Goal: Transaction & Acquisition: Book appointment/travel/reservation

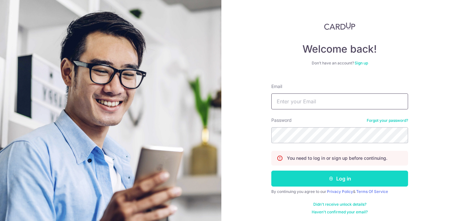
type input "joeyquekmk@gmail.com"
click at [308, 176] on button "Log in" at bounding box center [339, 178] width 137 height 16
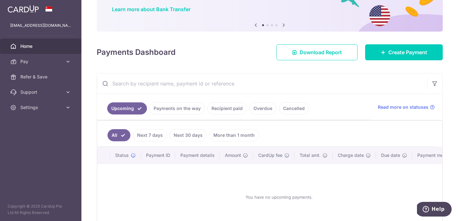
scroll to position [90, 0]
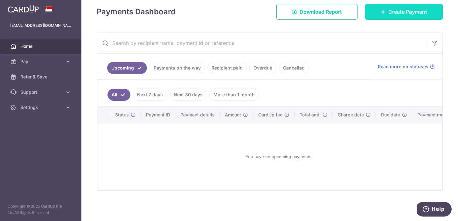
click at [416, 11] on span "Create Payment" at bounding box center [408, 12] width 39 height 8
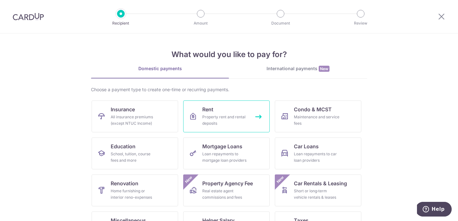
click at [209, 111] on span "Rent" at bounding box center [207, 109] width 11 height 8
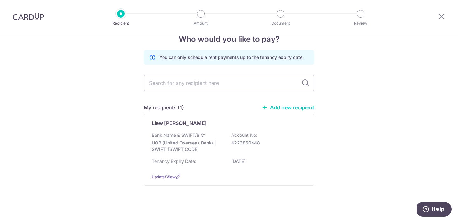
scroll to position [13, 0]
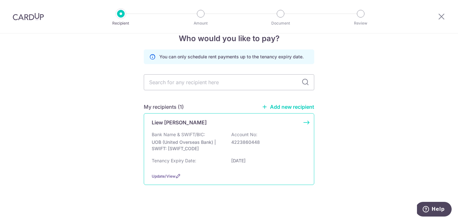
click at [198, 139] on p "UOB (United Overseas Bank) | SWIFT: UOVBSGSGXXX" at bounding box center [187, 145] width 71 height 13
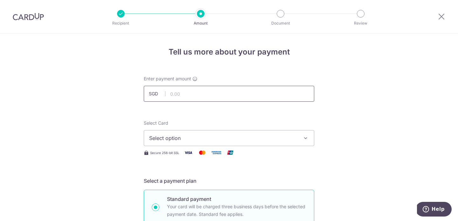
click at [252, 93] on input "text" at bounding box center [229, 94] width 171 height 16
type input "7,000.00"
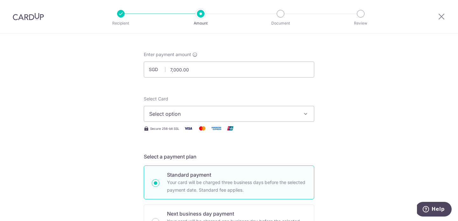
scroll to position [26, 0]
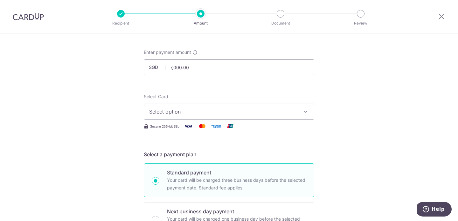
click at [267, 111] on span "Select option" at bounding box center [223, 112] width 148 height 8
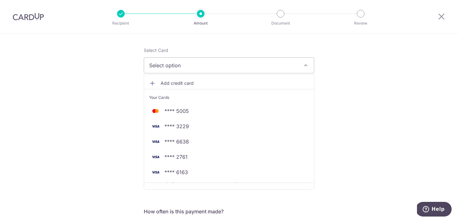
scroll to position [81, 0]
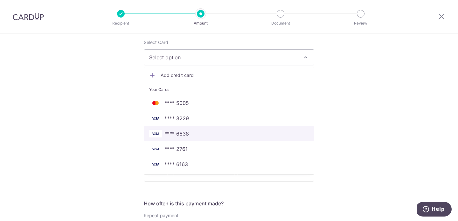
click at [221, 138] on link "**** 6638" at bounding box center [229, 133] width 170 height 15
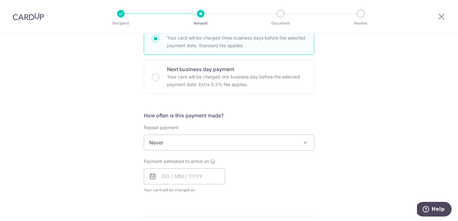
scroll to position [179, 0]
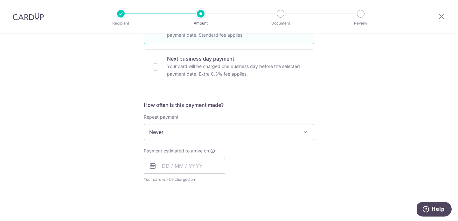
click at [232, 130] on span "Never" at bounding box center [229, 131] width 170 height 15
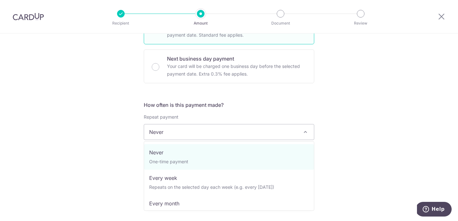
click at [237, 106] on h5 "How often is this payment made?" at bounding box center [229, 105] width 171 height 8
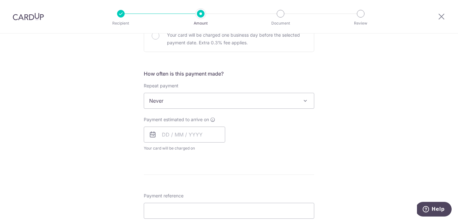
scroll to position [218, 0]
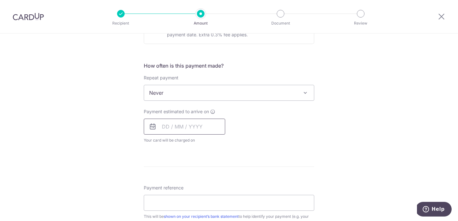
click at [197, 127] on input "text" at bounding box center [184, 126] width 81 height 16
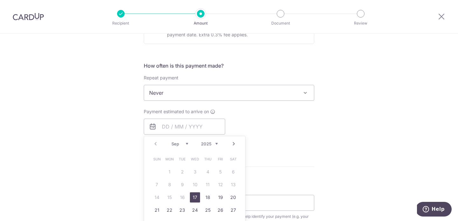
click at [195, 198] on link "17" at bounding box center [195, 197] width 10 height 10
type input "17/09/2025"
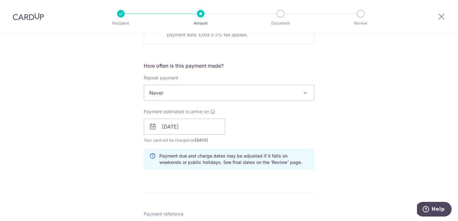
click at [278, 125] on div "Payment estimated to arrive on 17/09/2025 Prev Next Jan Feb Mar Apr May Jun Jul…" at bounding box center [229, 125] width 178 height 35
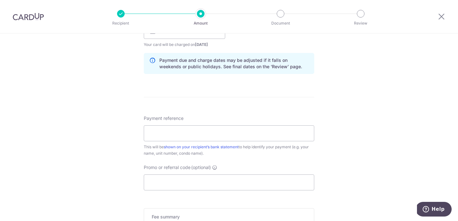
scroll to position [330, 0]
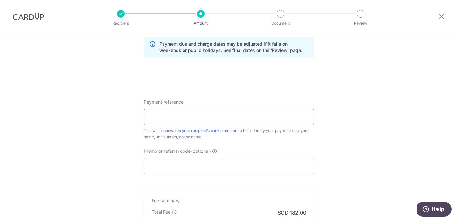
click at [268, 118] on input "Payment reference" at bounding box center [229, 117] width 171 height 16
type input "ORCHARD RESIDENCE 1306"
click at [352, 148] on div "Tell us more about your payment Enter payment amount SGD 7,000.00 7000.00 Selec…" at bounding box center [229, 5] width 458 height 602
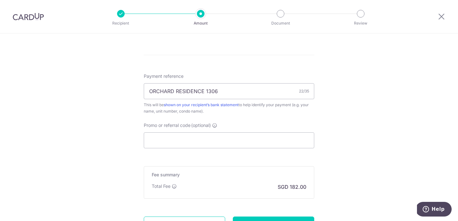
scroll to position [415, 0]
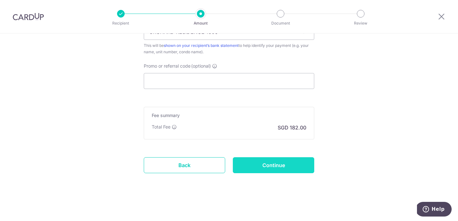
click at [249, 165] on input "Continue" at bounding box center [273, 165] width 81 height 16
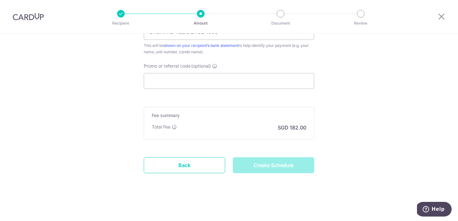
type input "Create Schedule"
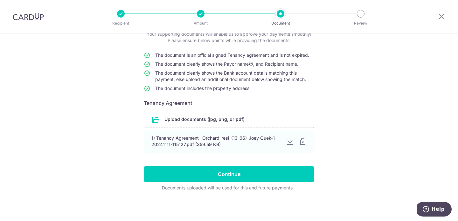
scroll to position [45, 0]
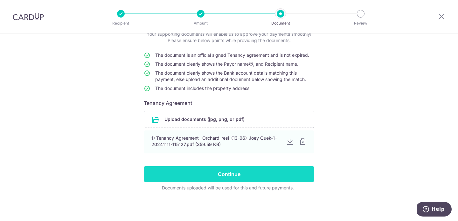
click at [223, 171] on input "Continue" at bounding box center [229, 174] width 171 height 16
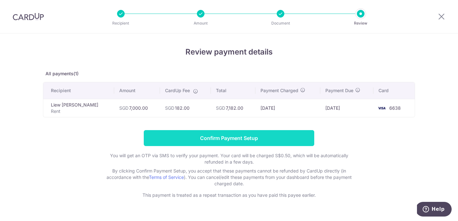
click at [185, 139] on input "Confirm Payment Setup" at bounding box center [229, 138] width 171 height 16
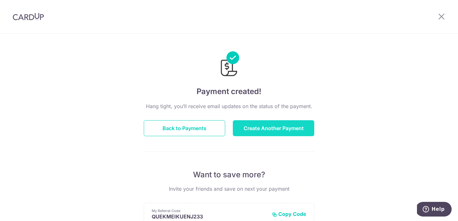
click at [253, 131] on button "Create Another Payment" at bounding box center [273, 128] width 81 height 16
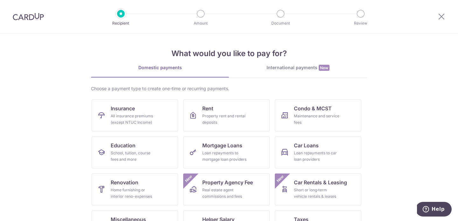
scroll to position [1, 0]
click at [220, 115] on div "Property rent and rental deposits" at bounding box center [225, 118] width 46 height 13
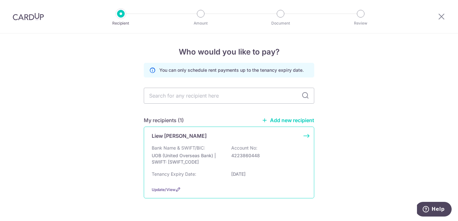
click at [243, 145] on p "Account No:" at bounding box center [244, 147] width 26 height 6
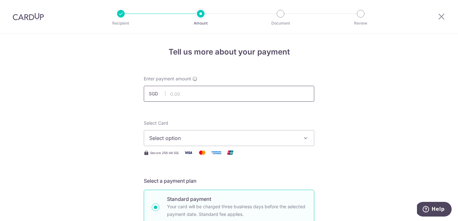
click at [239, 90] on input "text" at bounding box center [229, 94] width 171 height 16
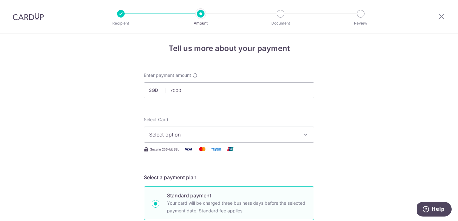
type input "7,000.00"
click at [239, 133] on span "Select option" at bounding box center [223, 134] width 148 height 8
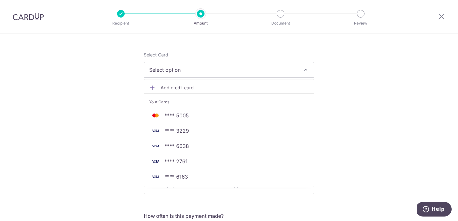
scroll to position [76, 0]
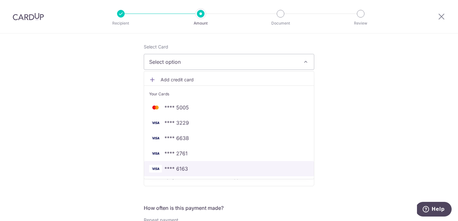
click at [202, 165] on span "**** 6163" at bounding box center [229, 169] width 160 height 8
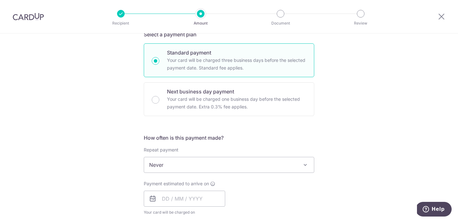
scroll to position [157, 0]
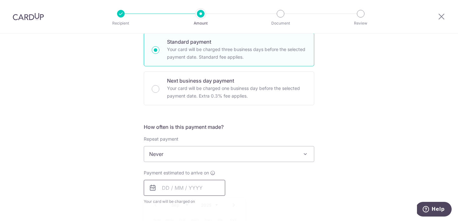
click at [192, 189] on input "text" at bounding box center [184, 187] width 81 height 16
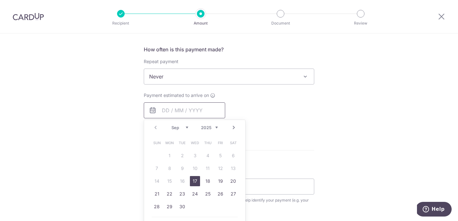
scroll to position [247, 0]
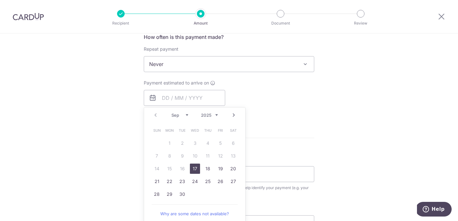
click at [194, 166] on link "17" at bounding box center [195, 168] width 10 height 10
type input "17/09/2025"
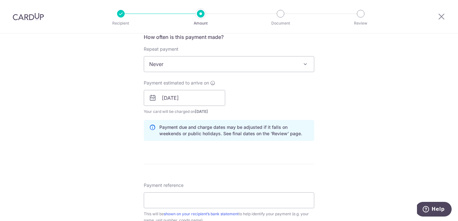
click at [301, 83] on div "Payment estimated to arrive on 17/09/2025 Prev Next Jan Feb Mar Apr May Jun Jul…" at bounding box center [229, 97] width 178 height 35
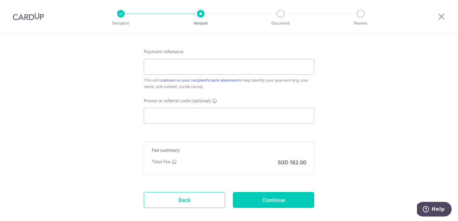
scroll to position [401, 0]
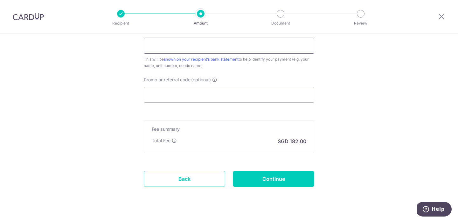
click at [250, 46] on input "Payment reference" at bounding box center [229, 46] width 171 height 16
type input "ORCHARD RESIDENCE 1306"
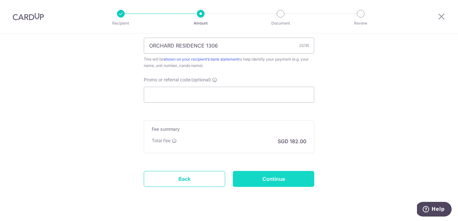
click at [293, 184] on input "Continue" at bounding box center [273, 179] width 81 height 16
type input "Create Schedule"
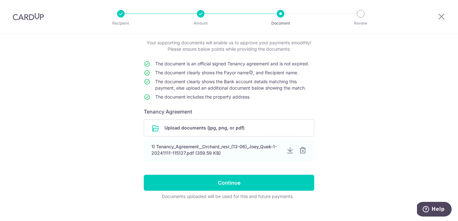
scroll to position [39, 0]
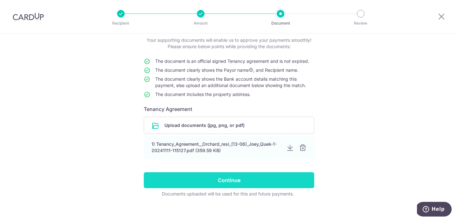
click at [291, 178] on input "Continue" at bounding box center [229, 180] width 171 height 16
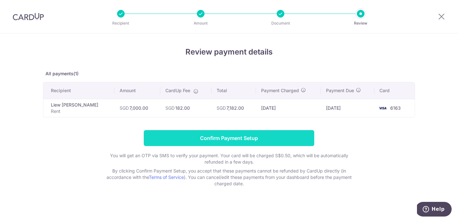
click at [265, 143] on input "Confirm Payment Setup" at bounding box center [229, 138] width 171 height 16
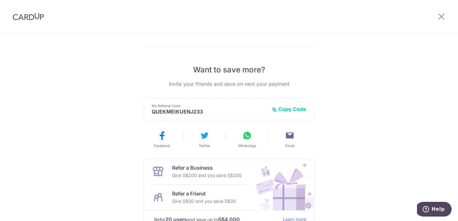
scroll to position [153, 0]
